Goal: Information Seeking & Learning: Check status

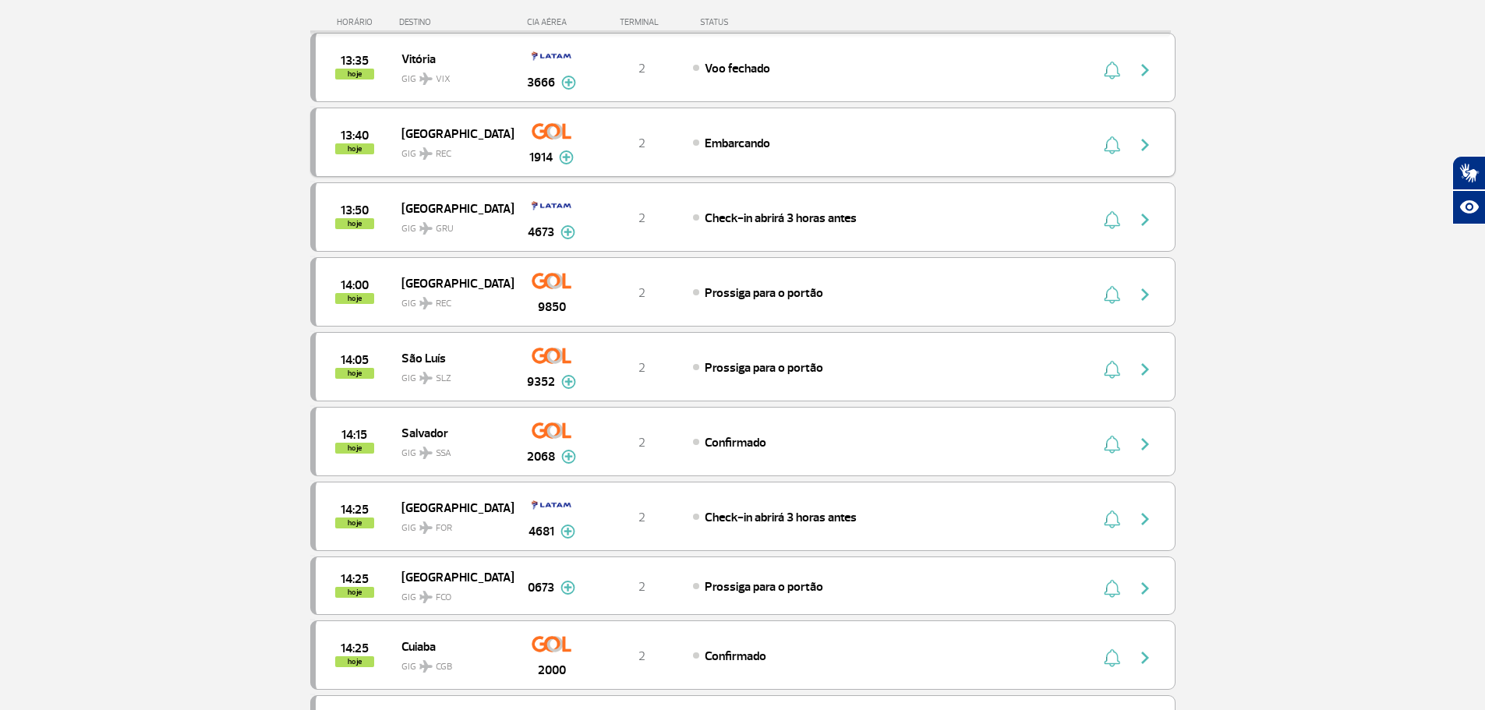
scroll to position [468, 0]
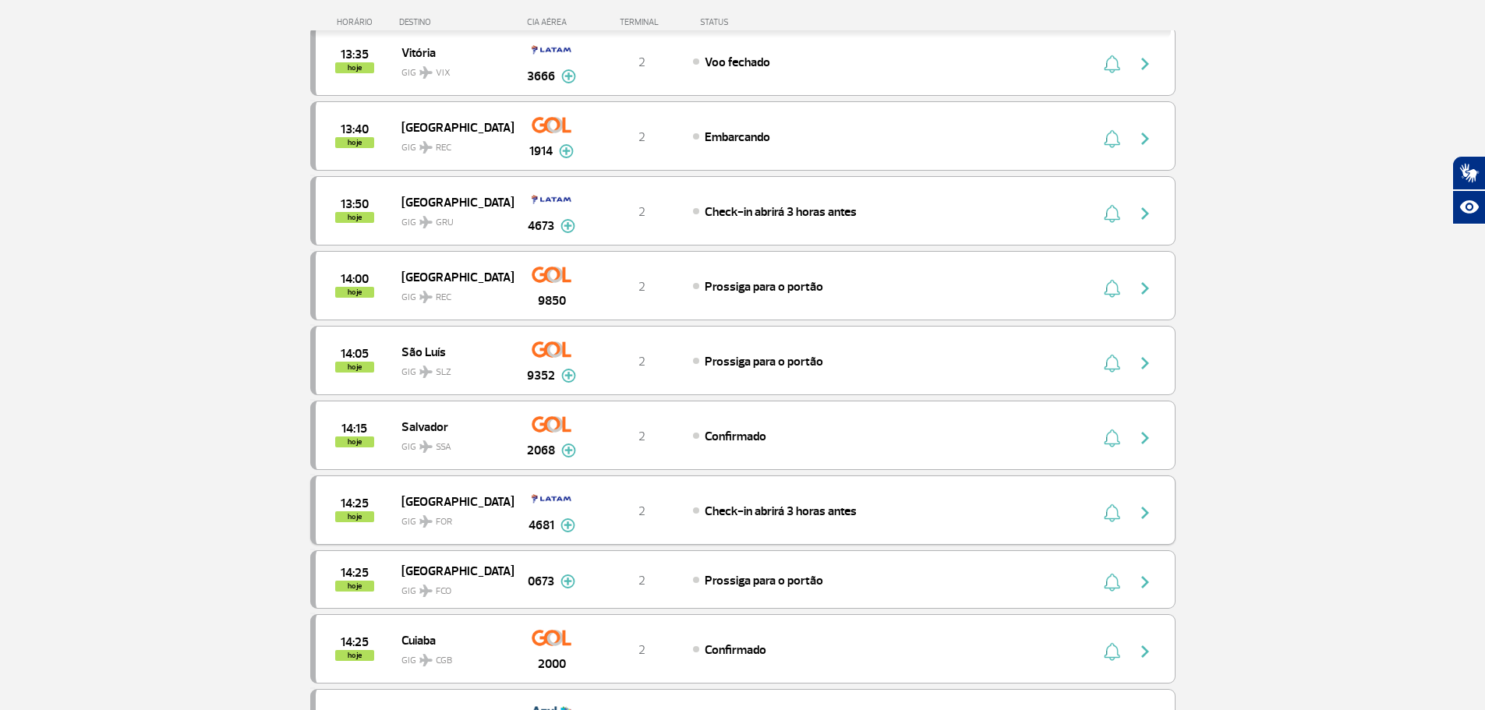
click at [1037, 516] on div "Check-in abrirá 3 horas antes" at bounding box center [865, 510] width 344 height 17
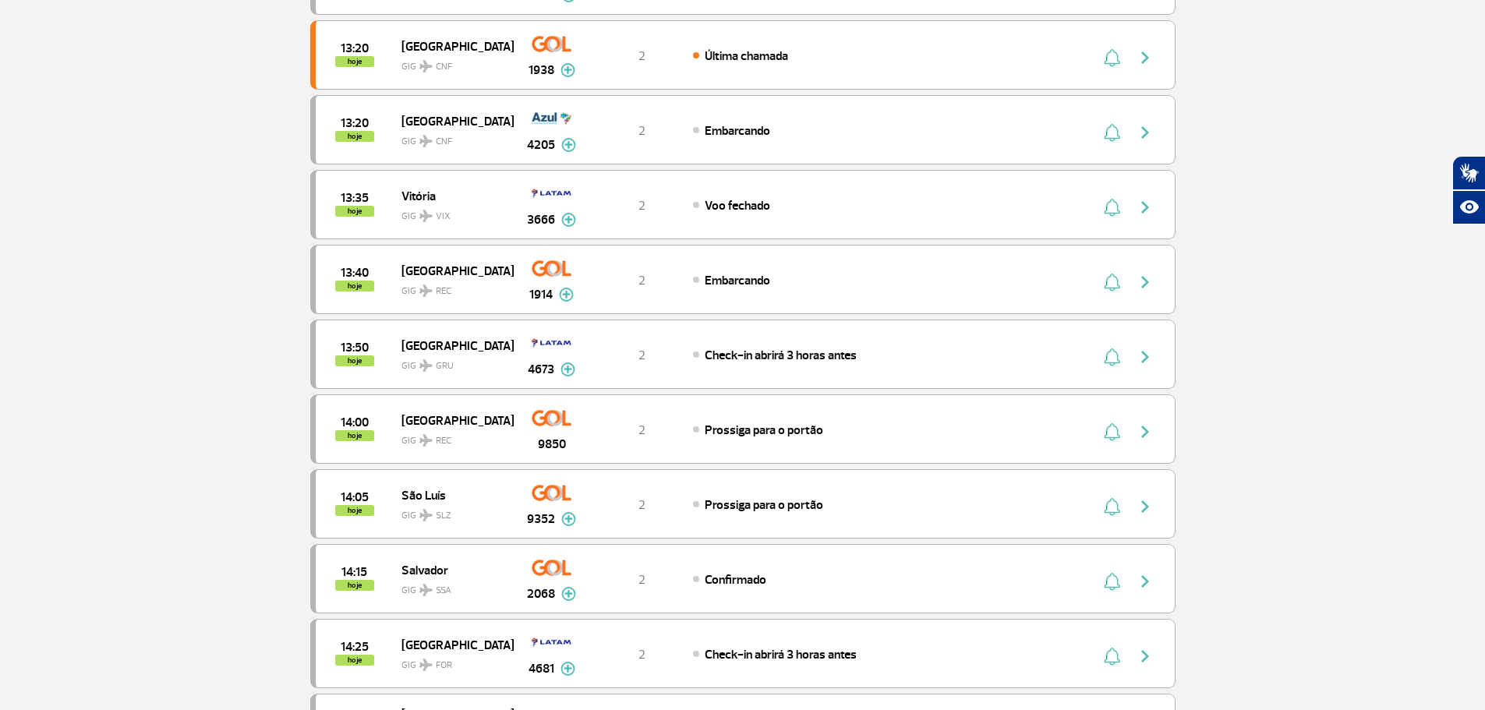
scroll to position [312, 0]
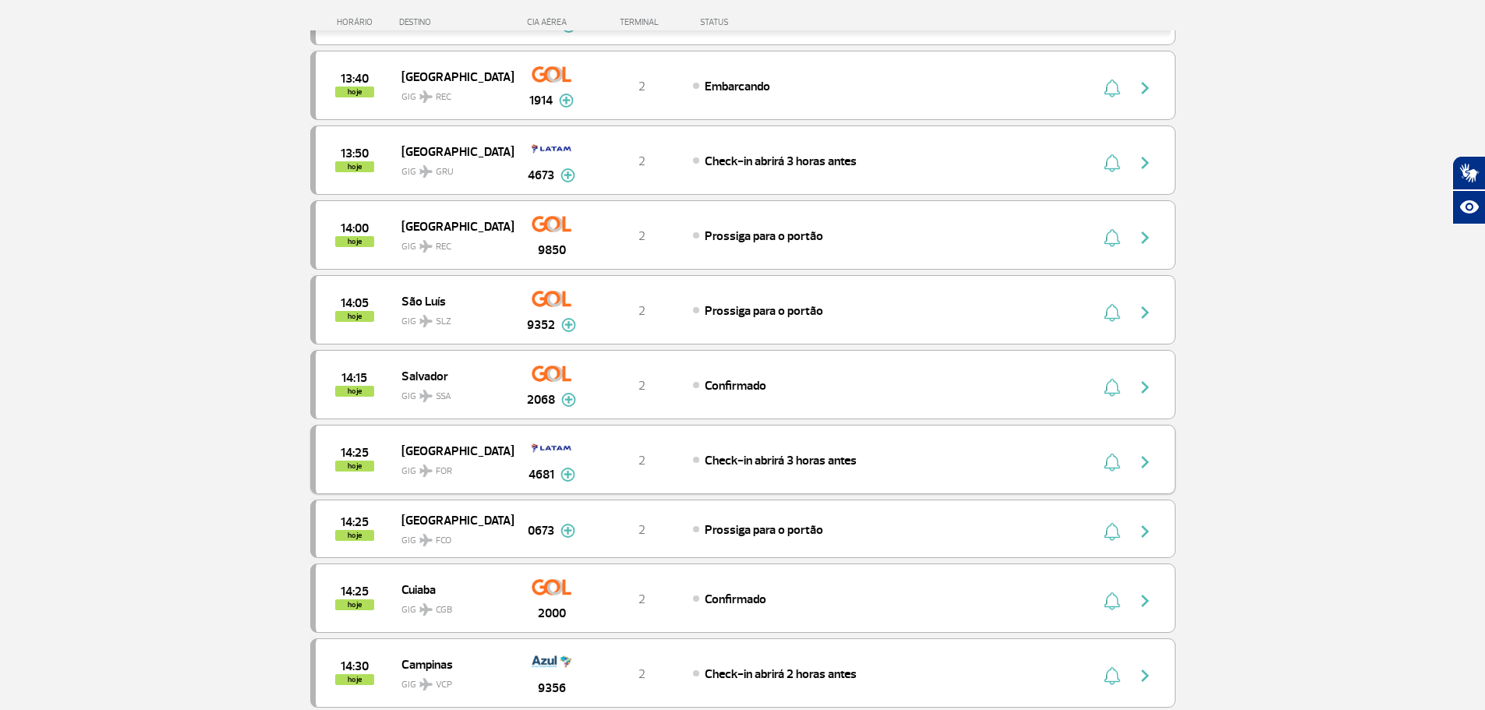
scroll to position [546, 0]
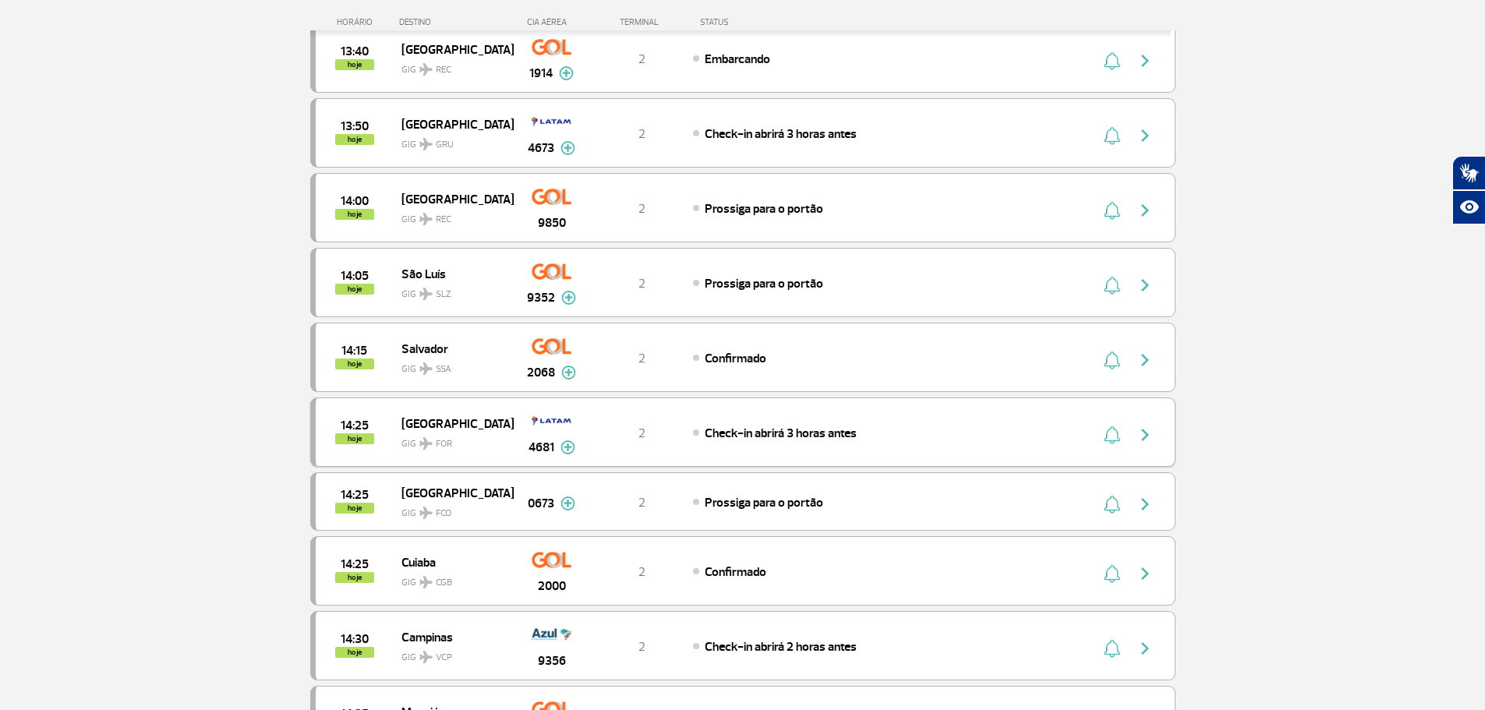
click at [571, 444] on img at bounding box center [567, 447] width 15 height 14
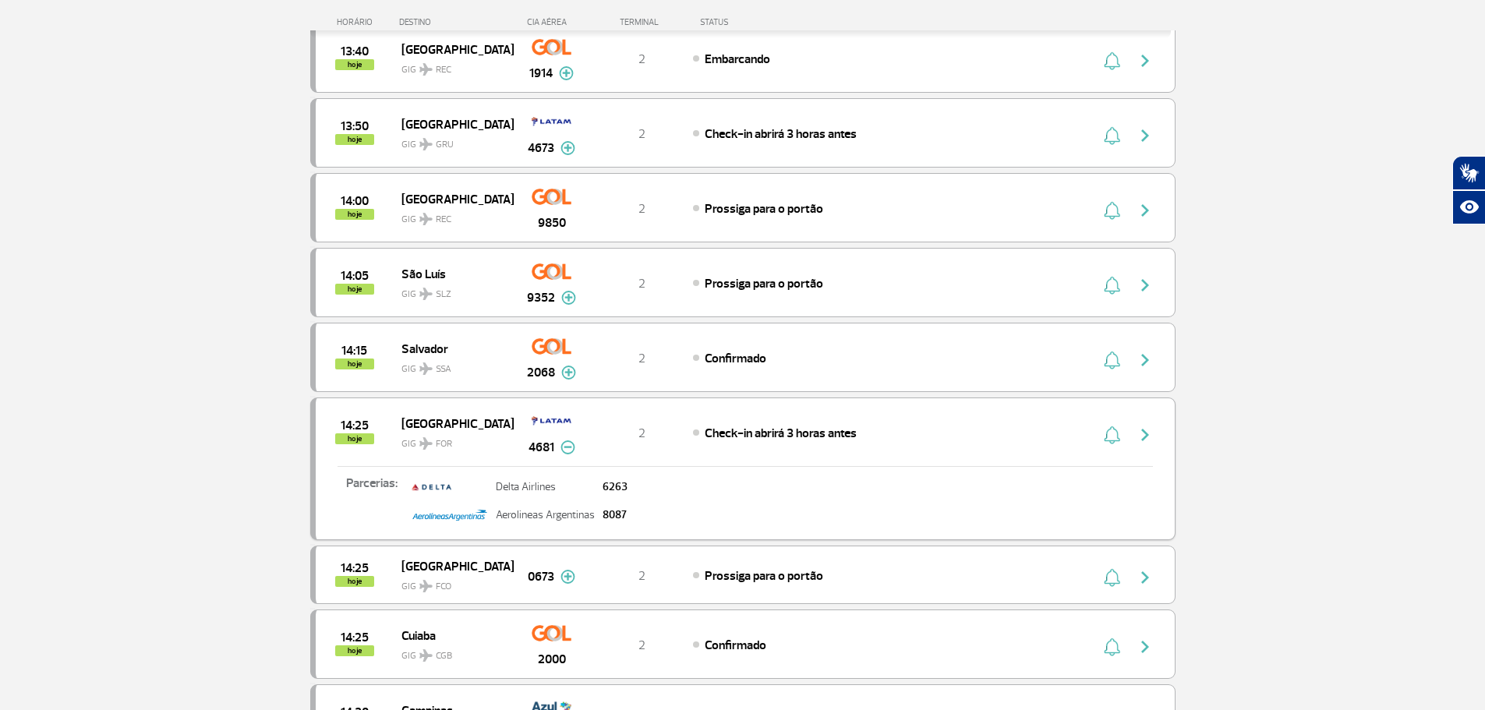
click at [571, 444] on img at bounding box center [567, 447] width 15 height 14
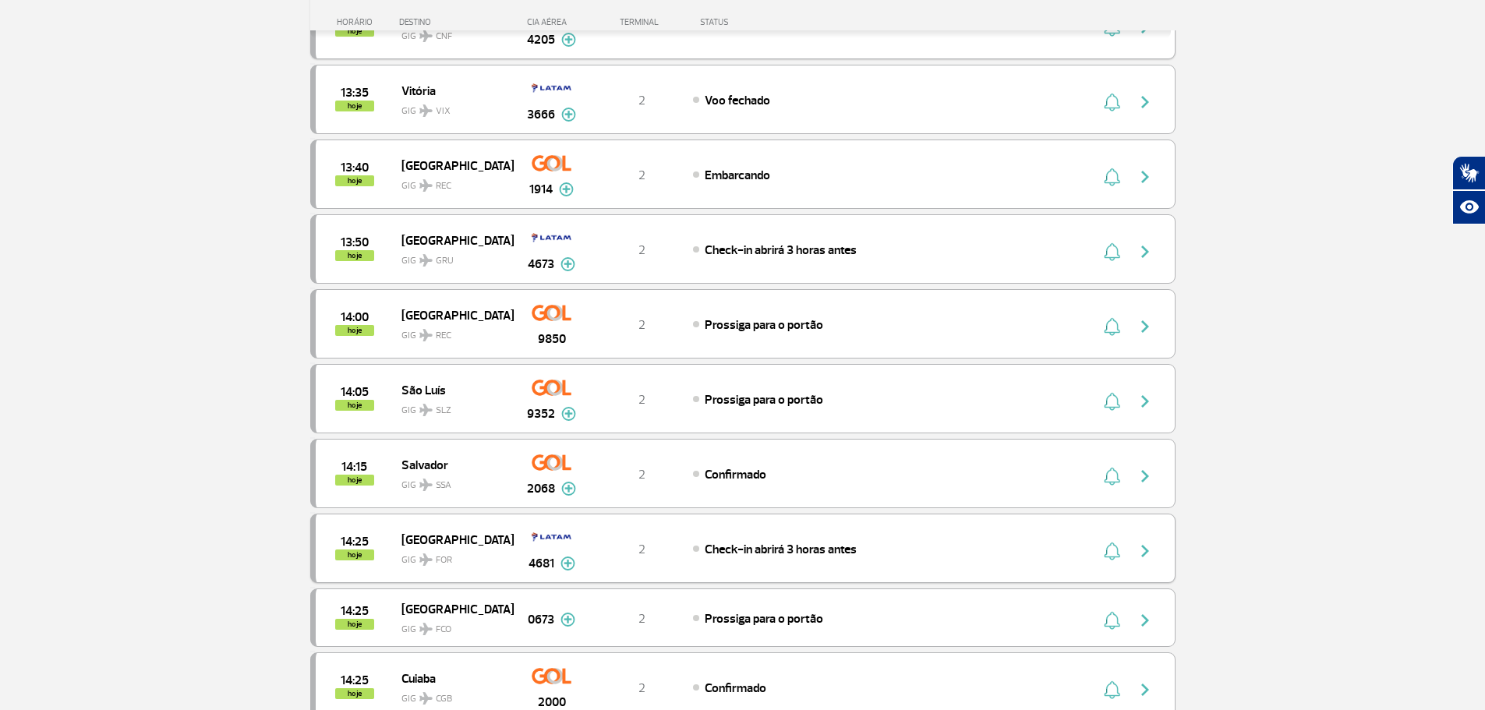
scroll to position [468, 0]
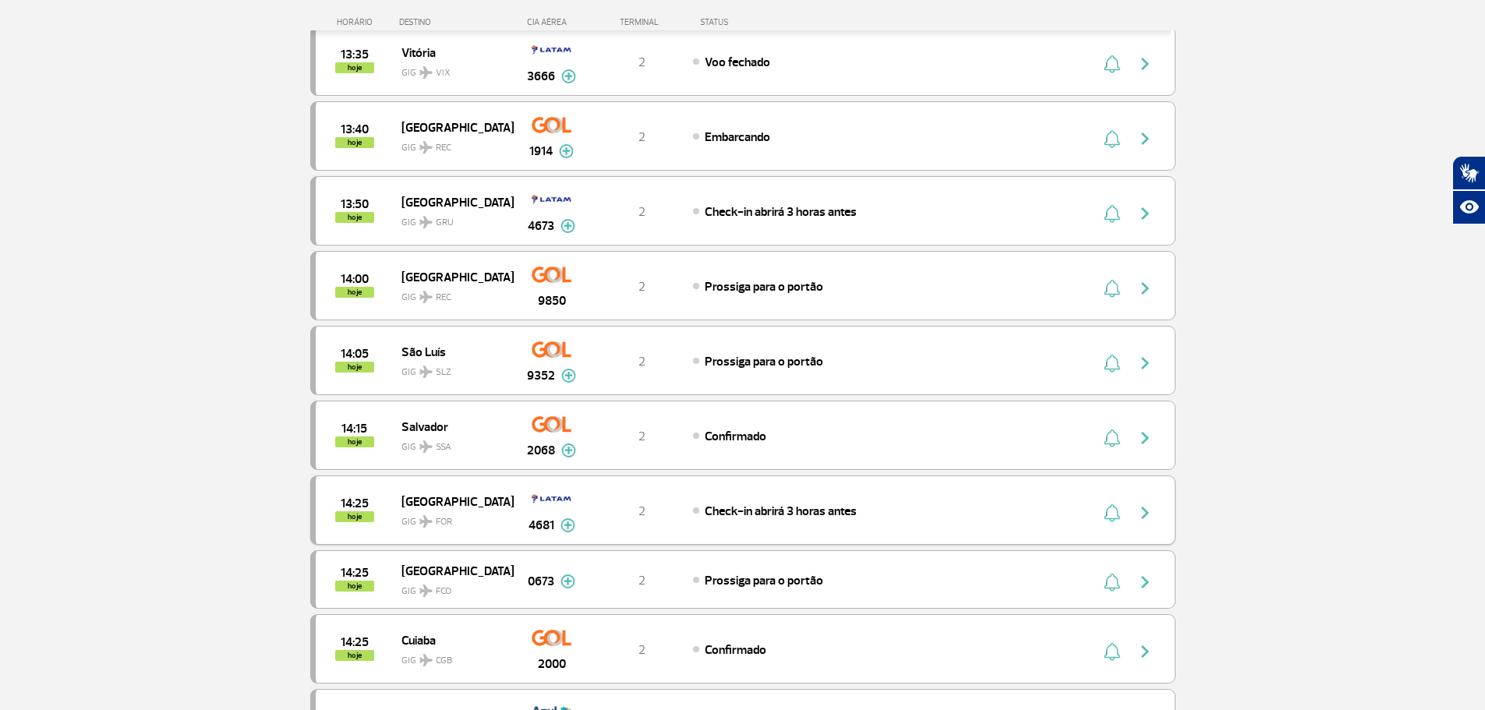
click at [1147, 516] on img "button" at bounding box center [1145, 513] width 19 height 19
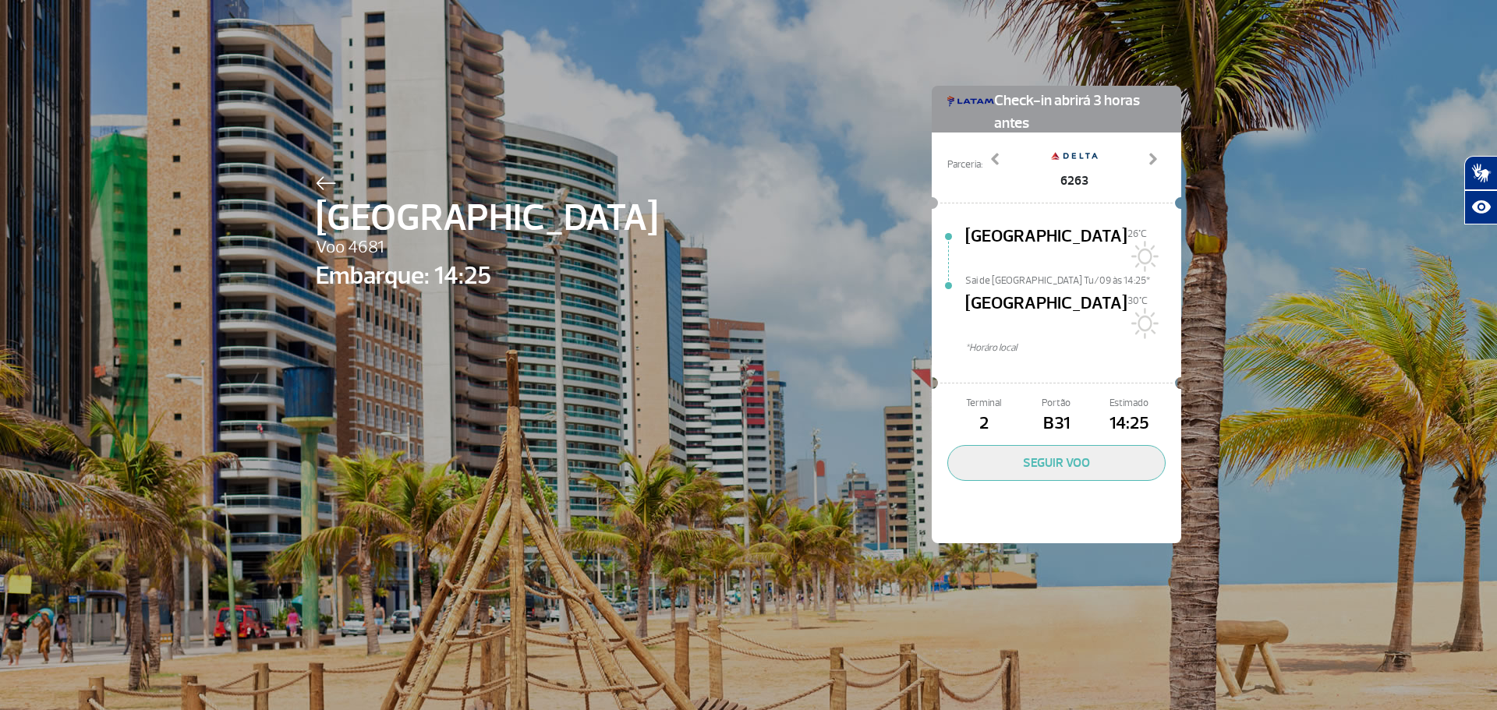
click at [316, 178] on img at bounding box center [326, 183] width 20 height 14
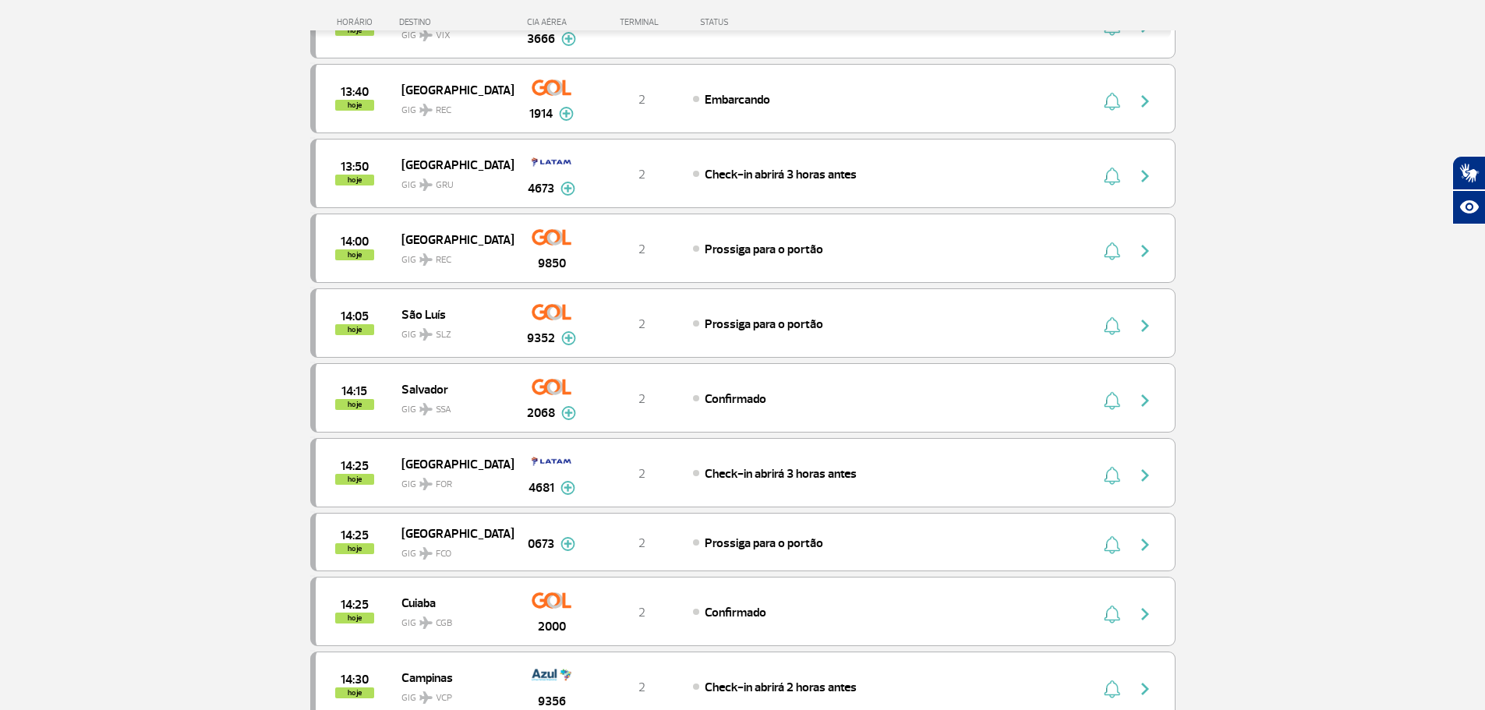
scroll to position [468, 0]
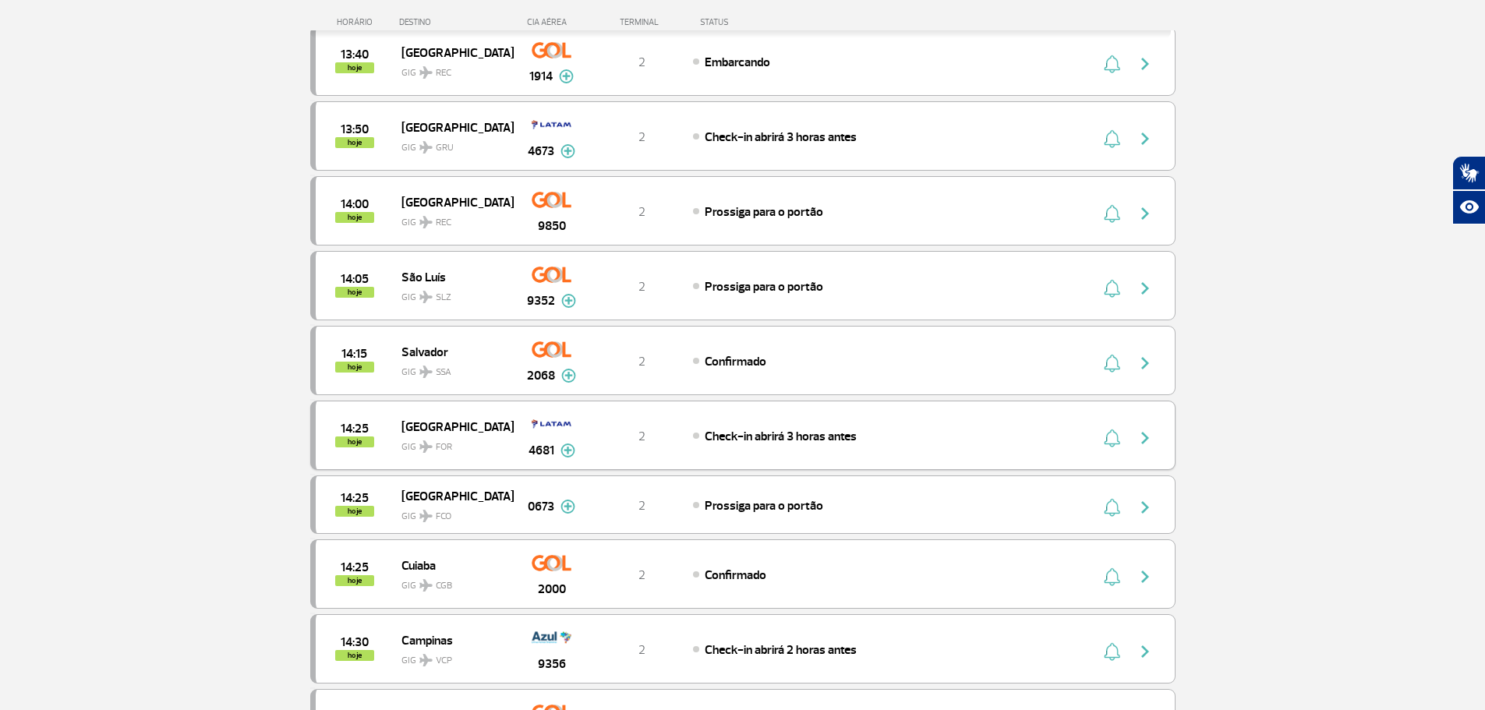
click at [1143, 433] on img "button" at bounding box center [1145, 438] width 19 height 19
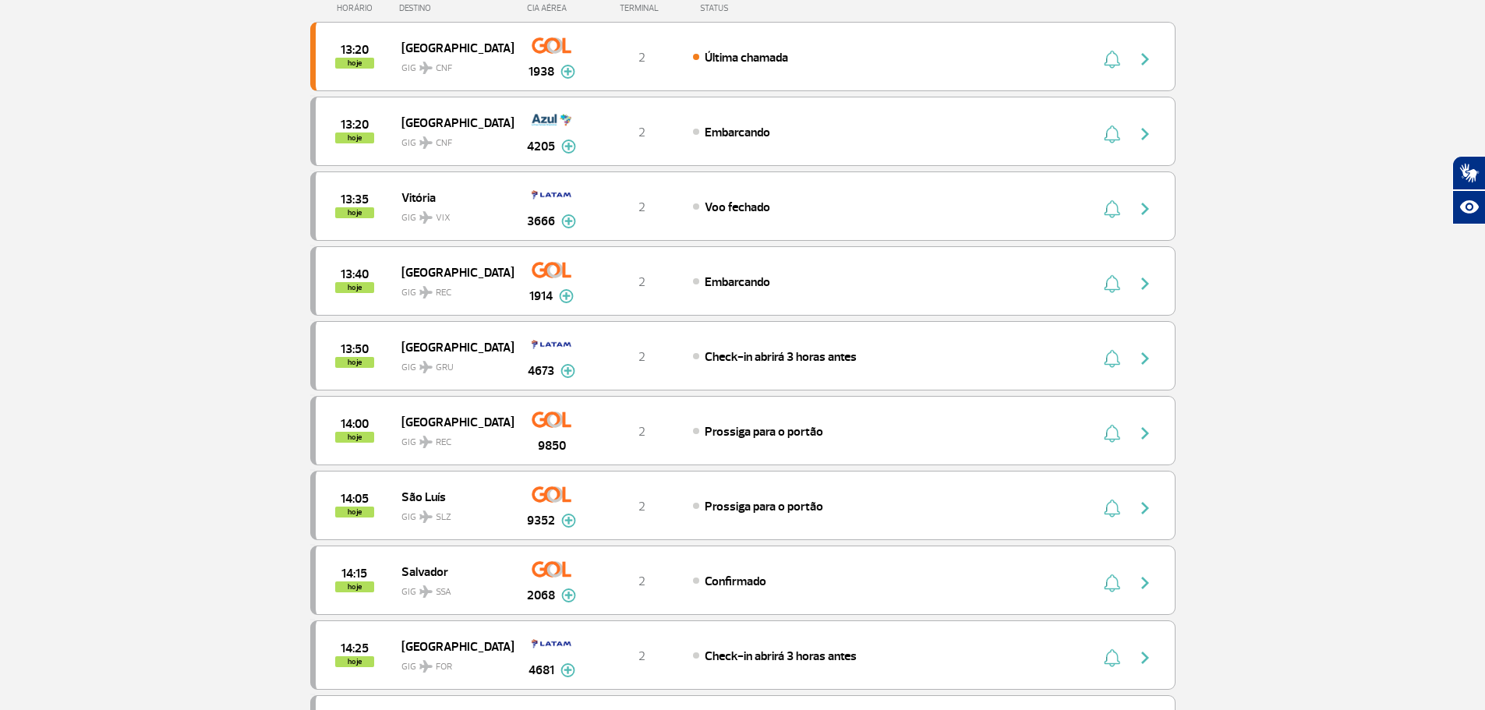
scroll to position [78, 0]
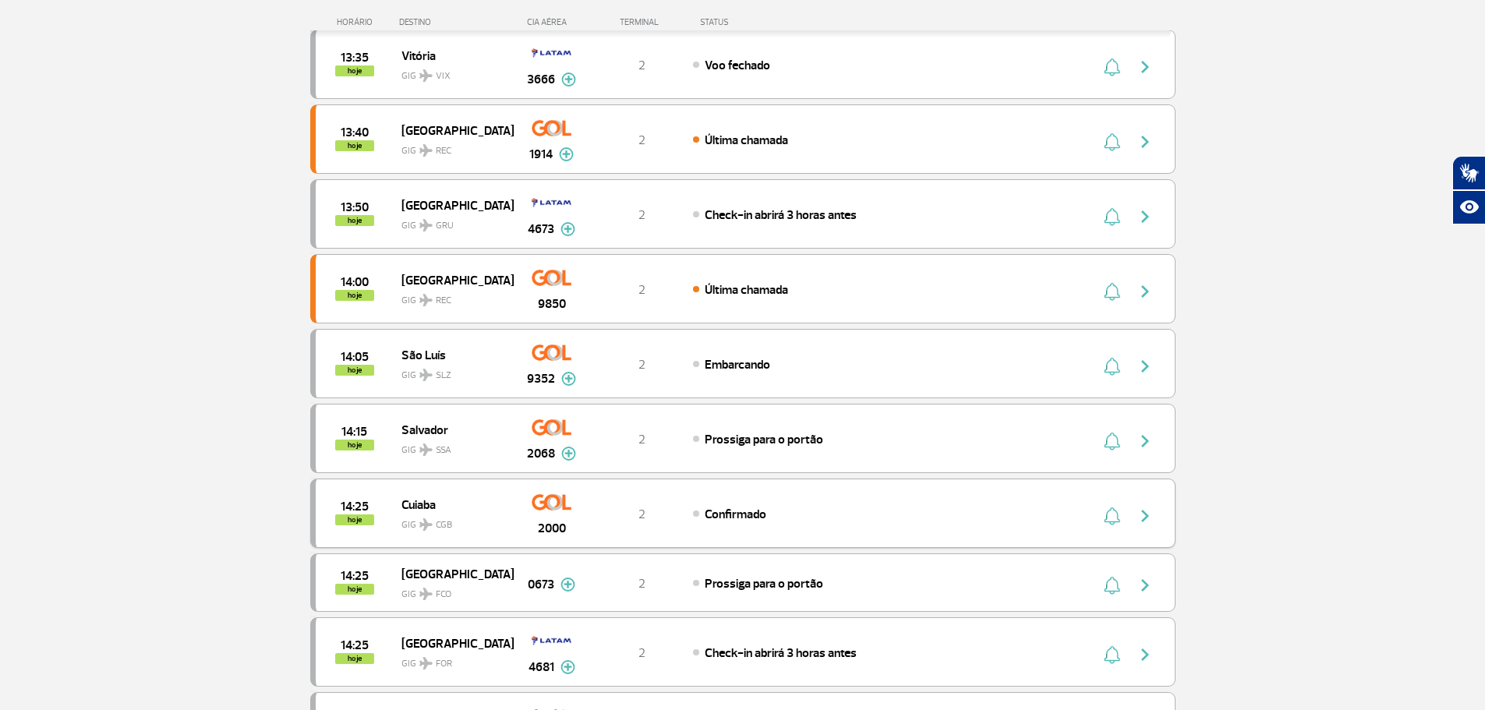
scroll to position [468, 0]
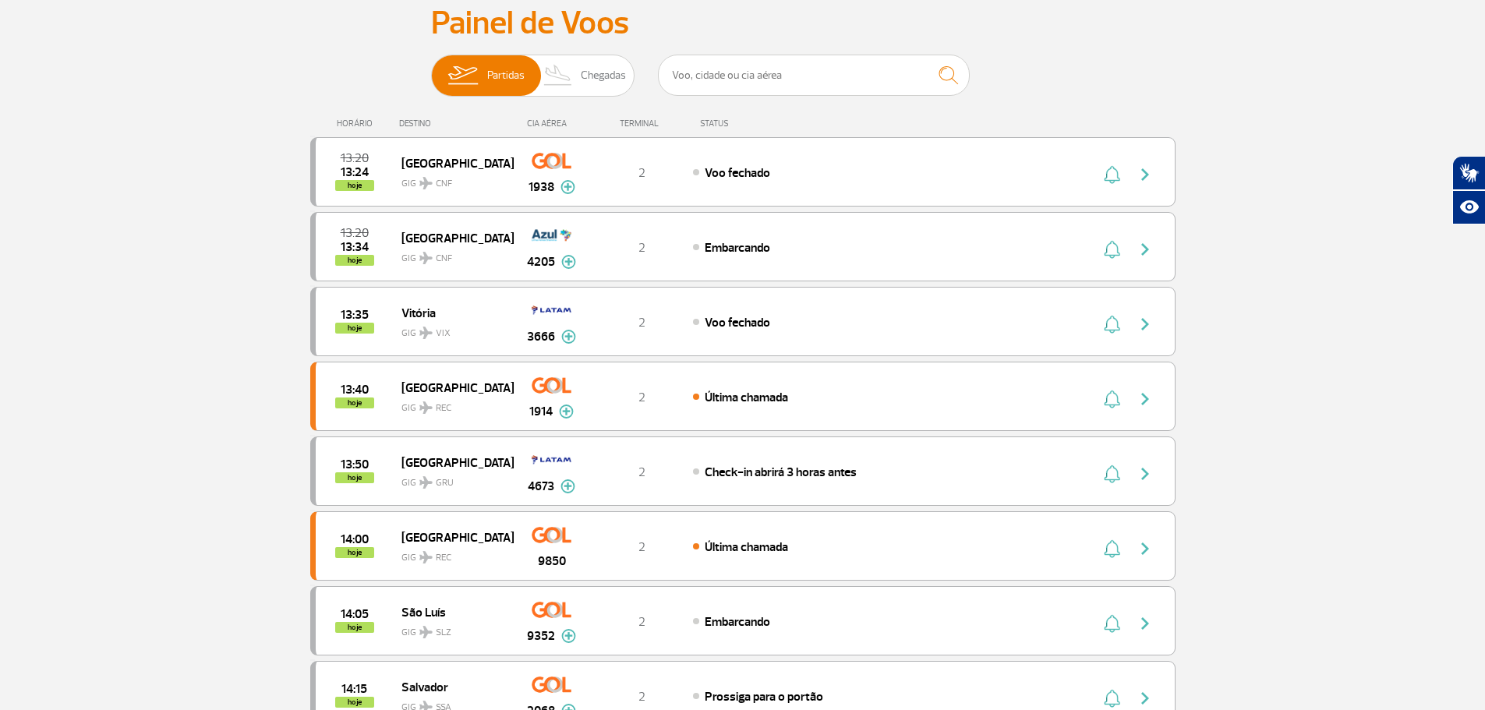
scroll to position [78, 0]
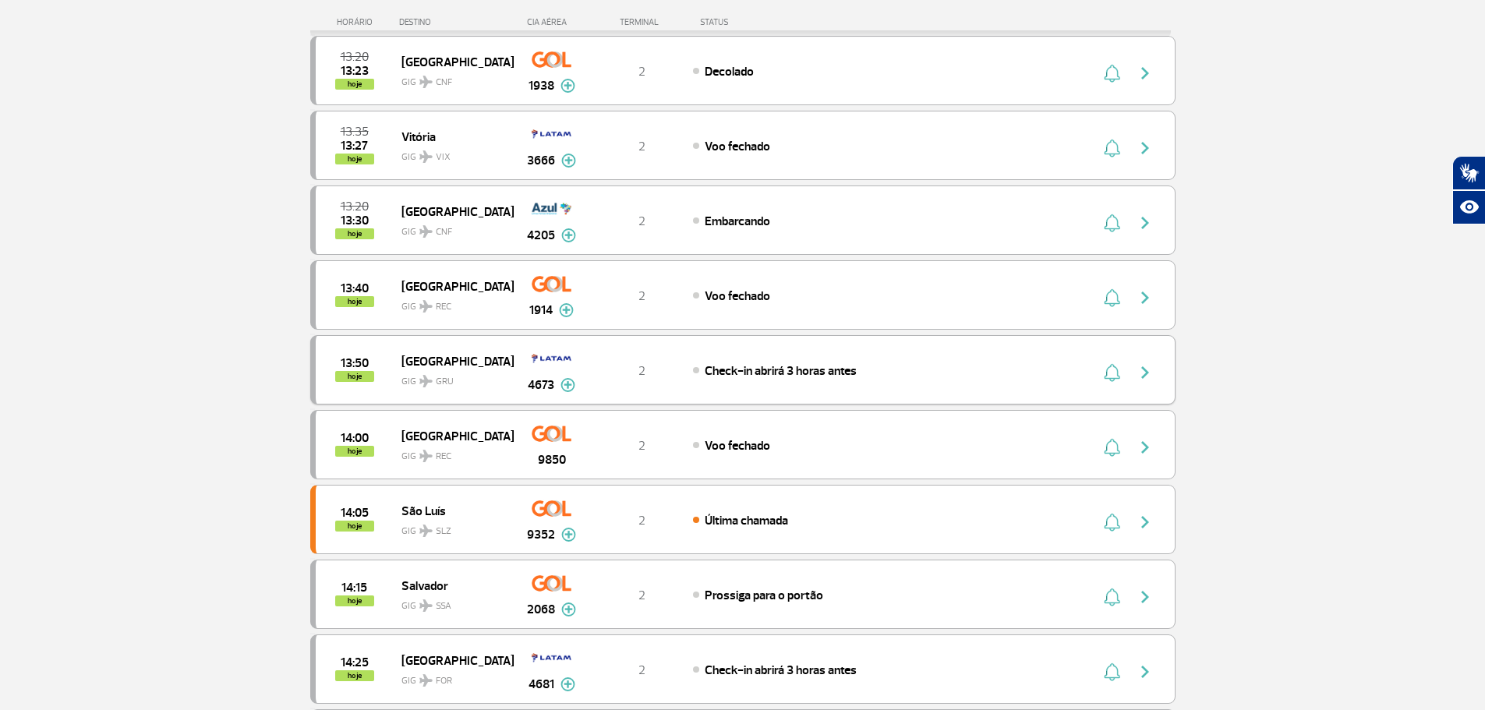
scroll to position [312, 0]
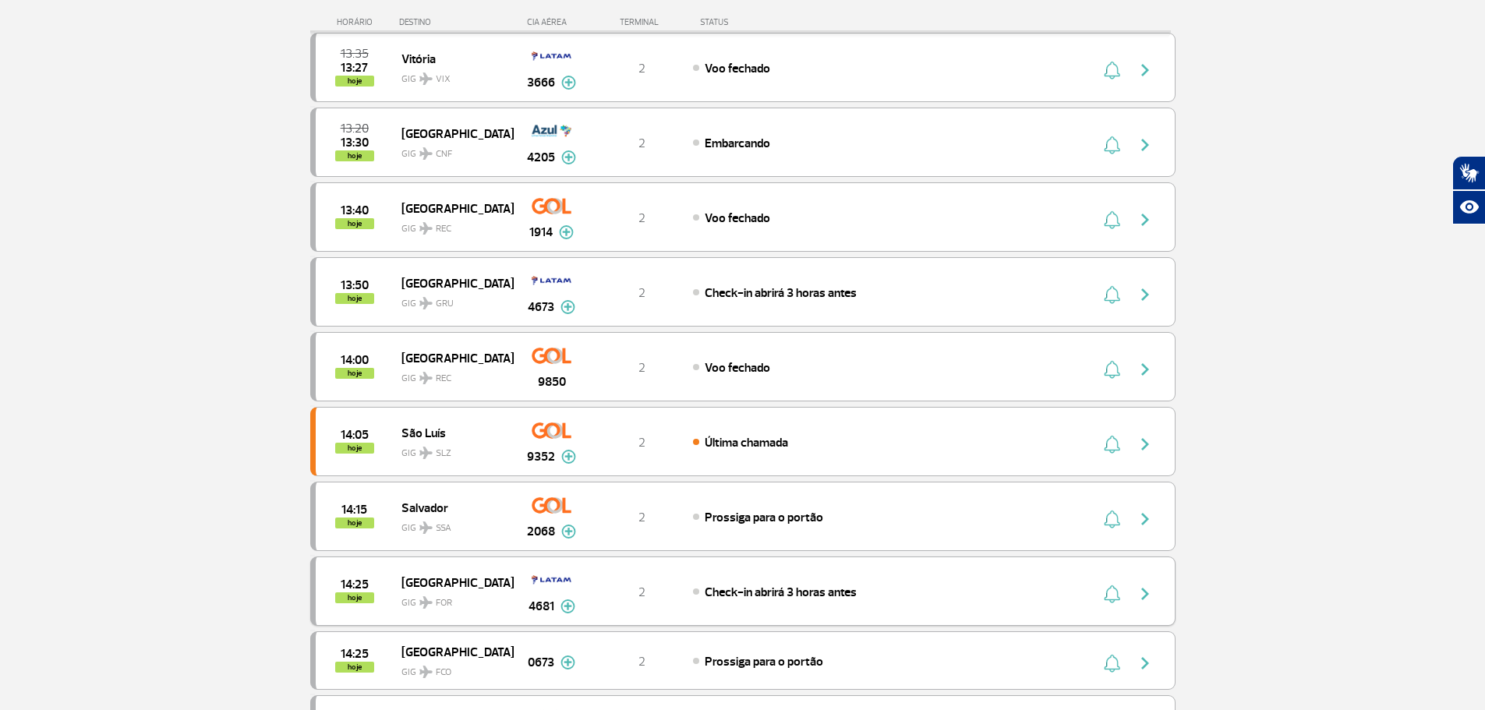
click at [1131, 596] on button "button" at bounding box center [1149, 591] width 36 height 25
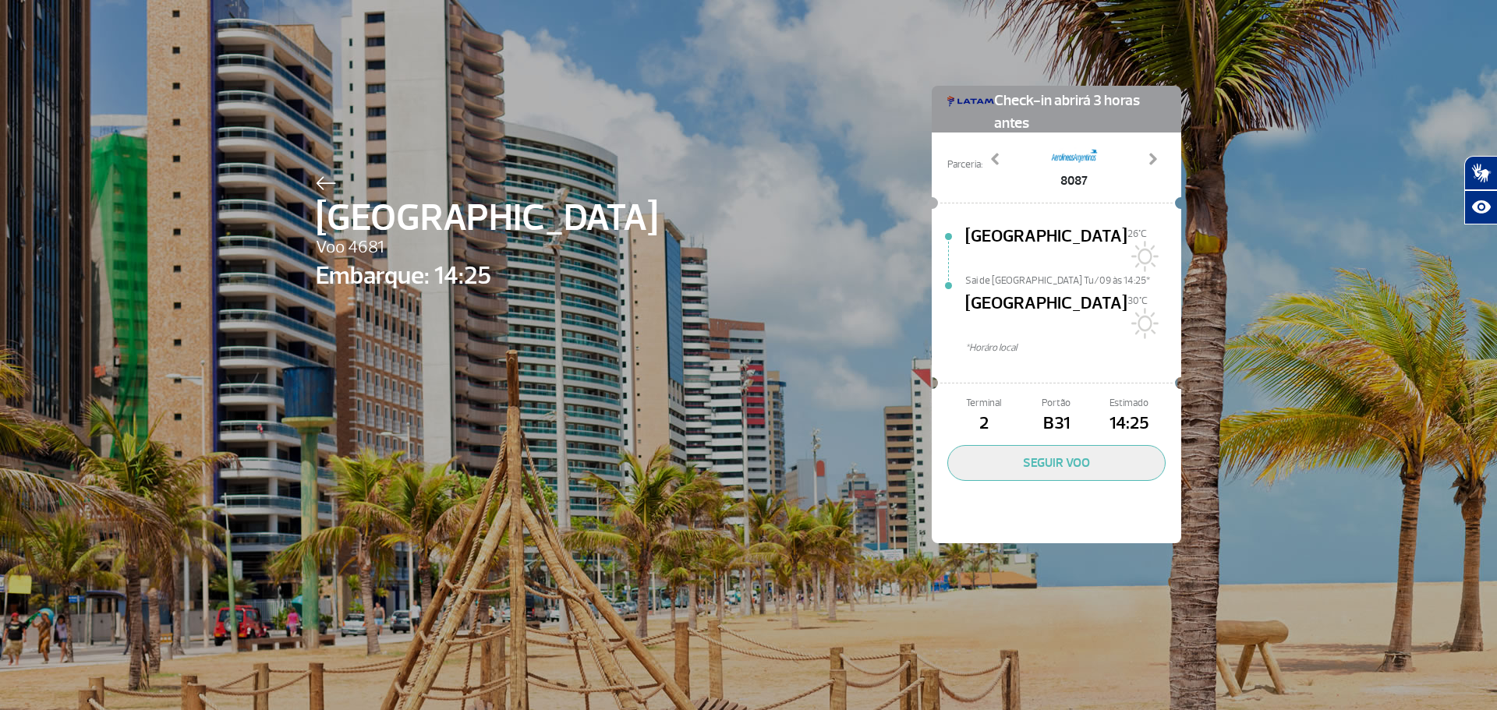
click at [323, 184] on img at bounding box center [326, 183] width 20 height 14
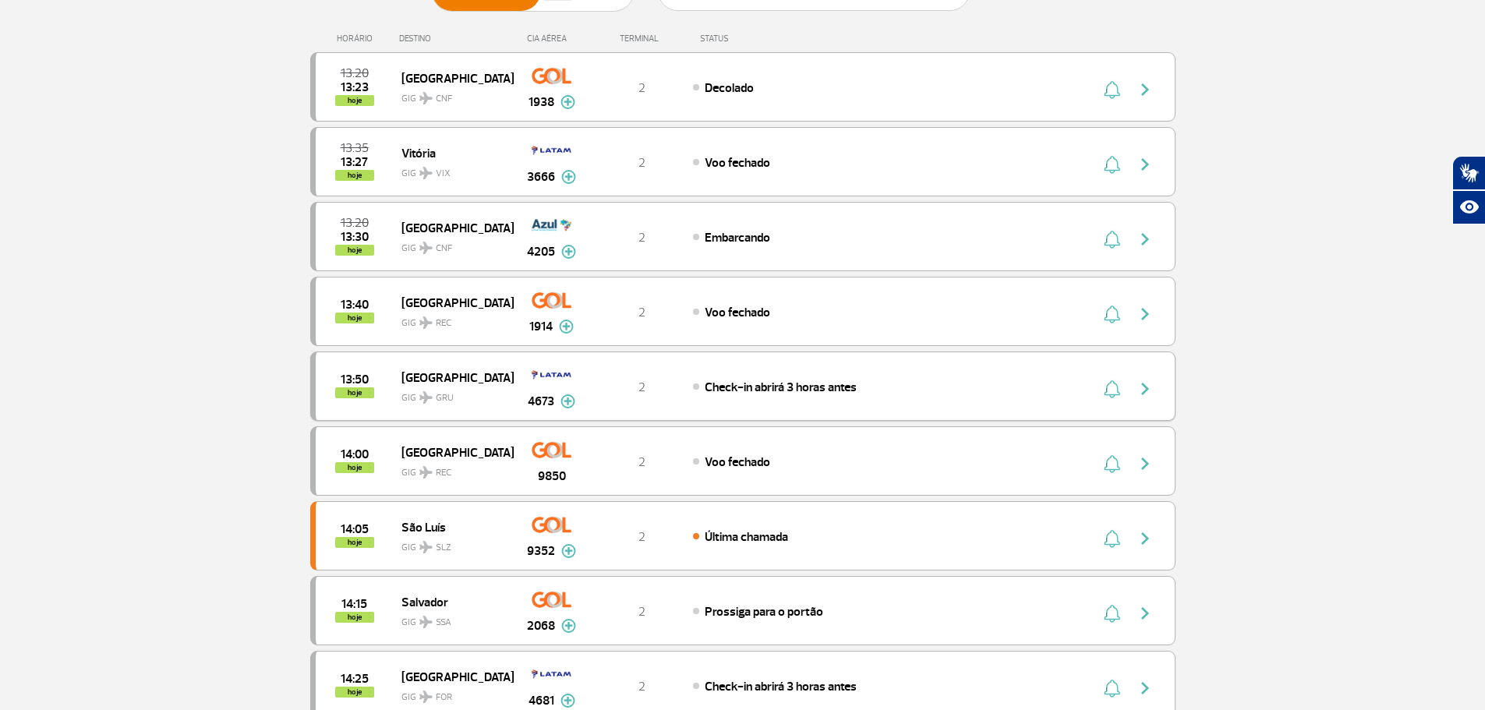
scroll to position [156, 0]
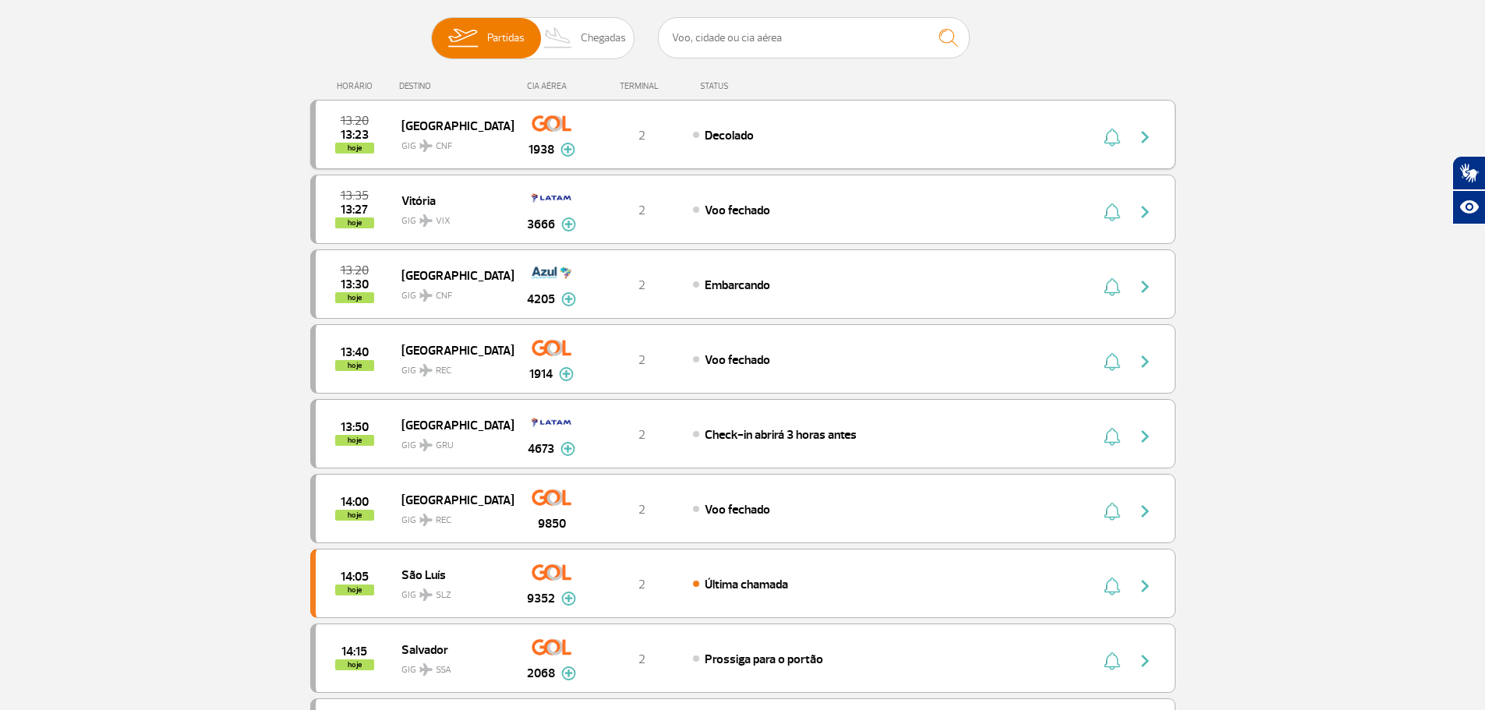
click at [1150, 133] on img "button" at bounding box center [1145, 137] width 19 height 19
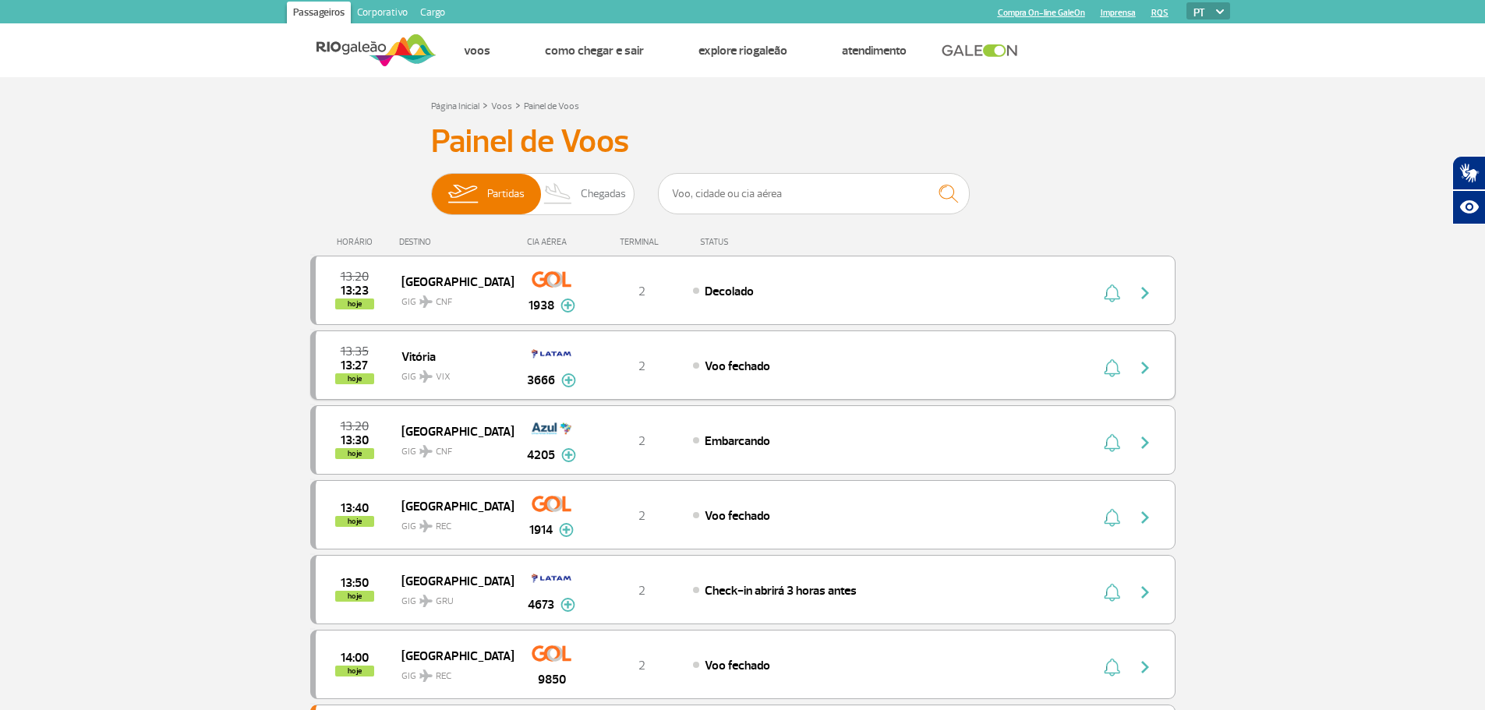
click at [1087, 372] on div "13:35 13:27 hoje Vitória GIG VIX 3666 2 Voo fechado Parcerias: Lufthansa 4680 D…" at bounding box center [742, 364] width 865 height 69
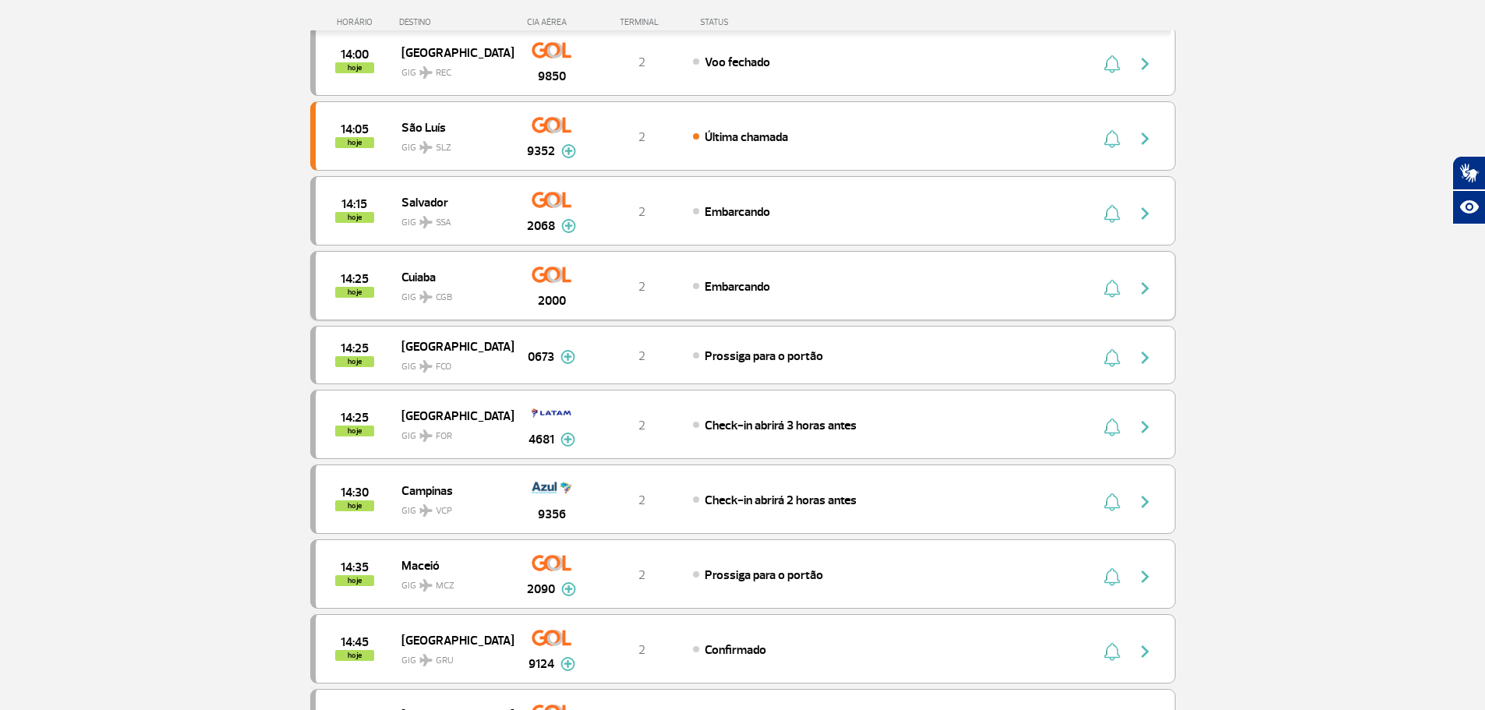
scroll to position [618, 0]
